Goal: Task Accomplishment & Management: Use online tool/utility

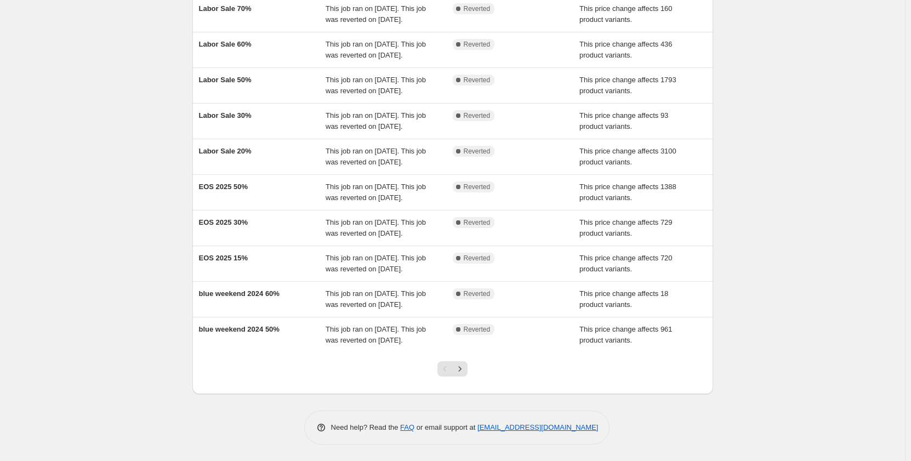
scroll to position [213, 0]
click at [462, 363] on button "Next" at bounding box center [459, 368] width 15 height 15
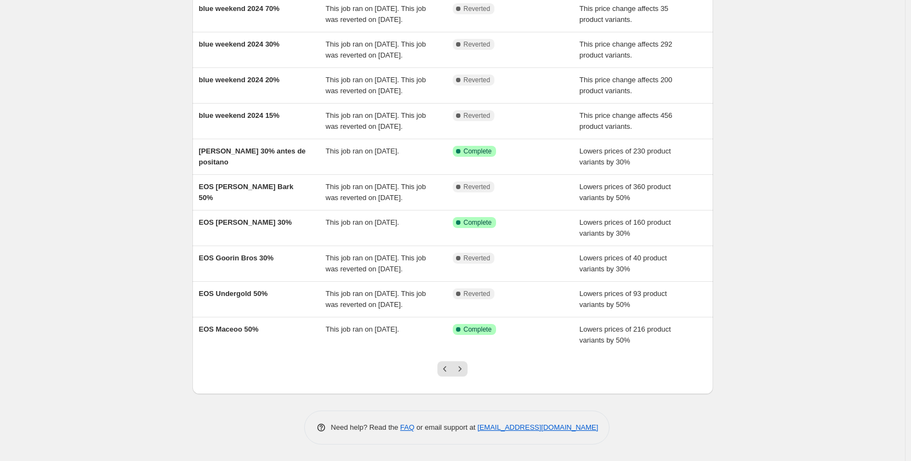
scroll to position [180, 0]
click at [442, 365] on icon "Previous" at bounding box center [445, 368] width 11 height 11
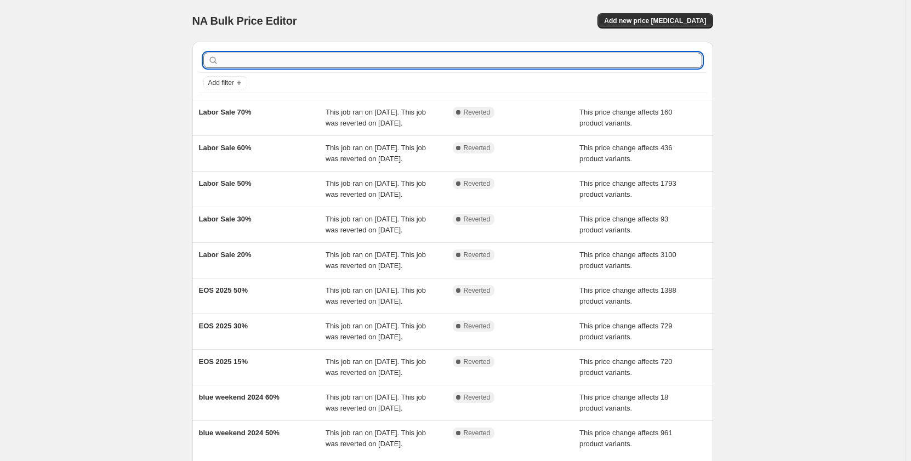
click at [298, 67] on input "text" at bounding box center [461, 60] width 481 height 15
type input "l"
click at [339, 57] on input "text" at bounding box center [461, 60] width 481 height 15
type input "30"
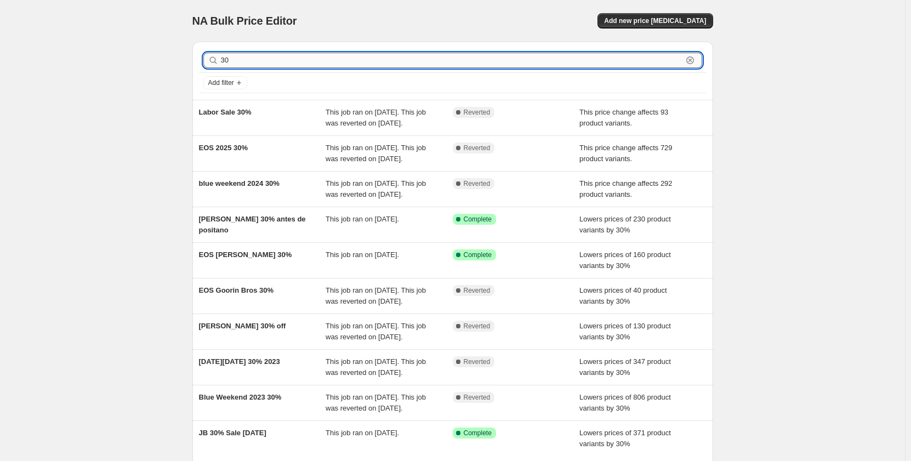
click at [266, 65] on input "30" at bounding box center [452, 60] width 462 height 15
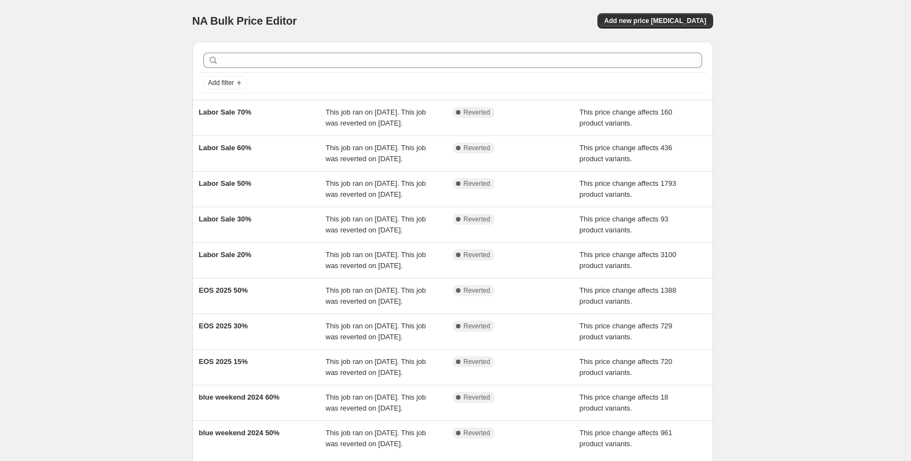
click at [156, 112] on div "NA Bulk Price Editor. This page is ready NA Bulk Price Editor Add new price cha…" at bounding box center [452, 282] width 905 height 565
